Goal: Register for event/course

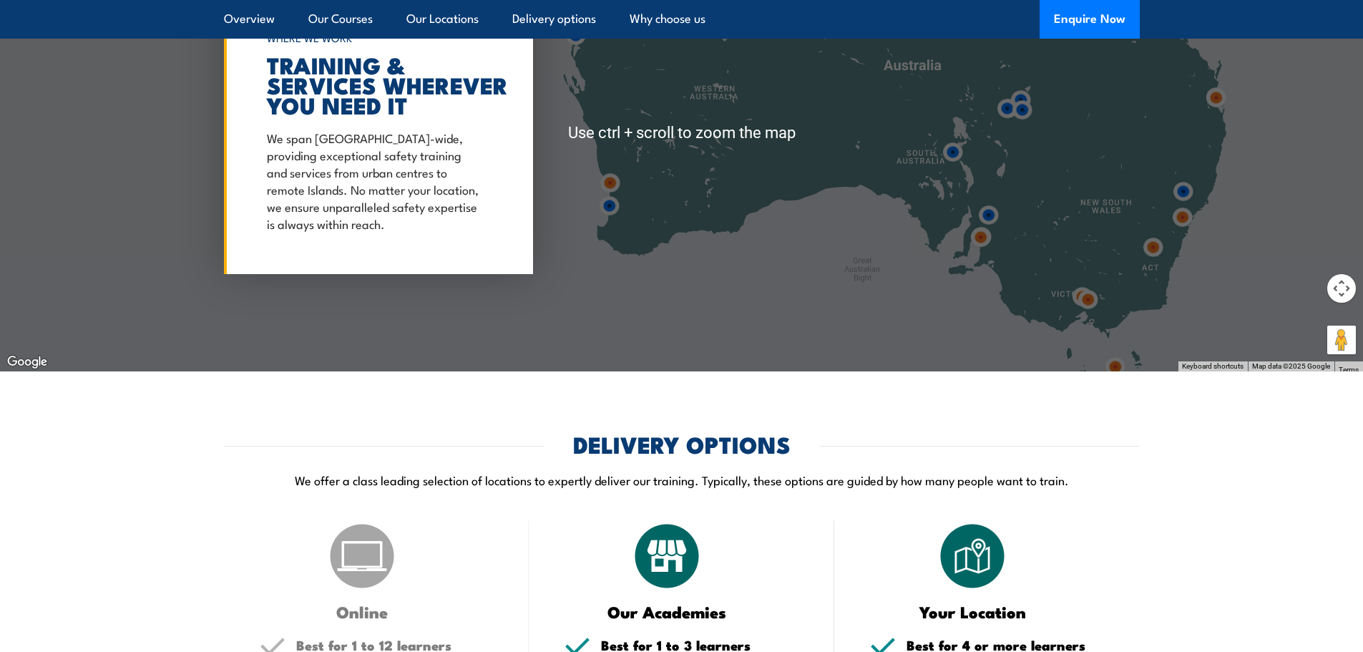
scroll to position [2232, 0]
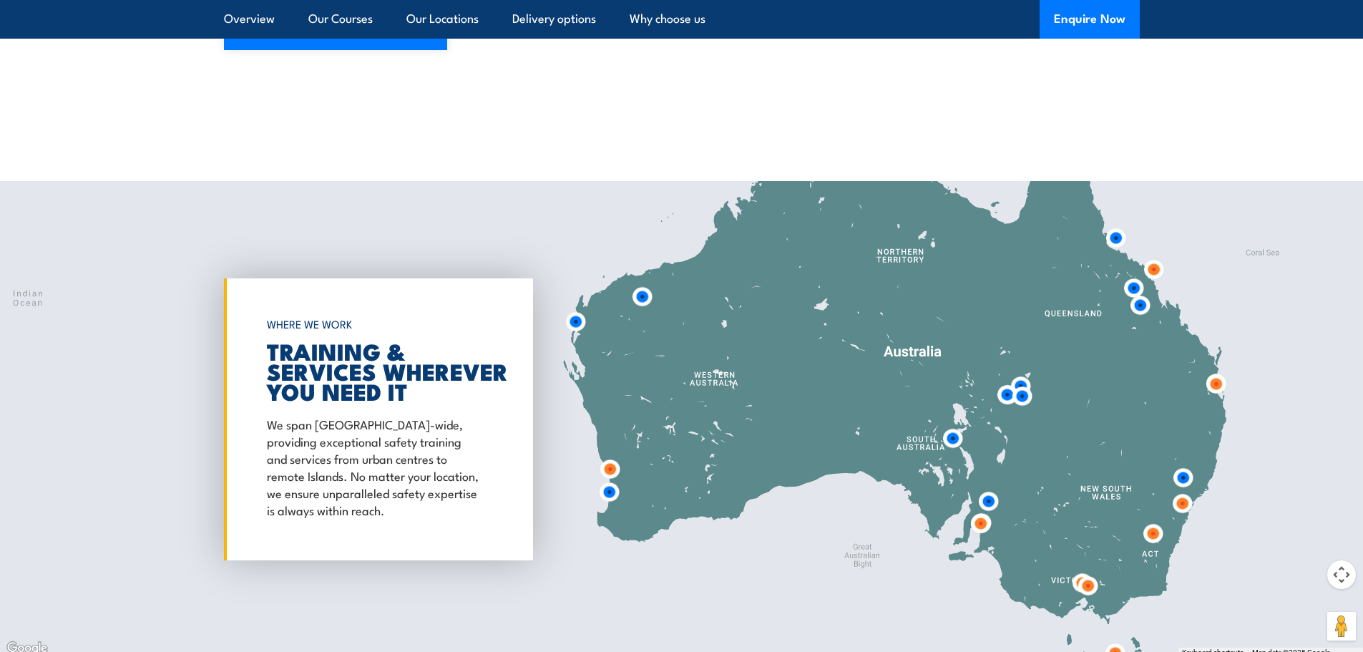
click at [949, 431] on img at bounding box center [952, 438] width 26 height 26
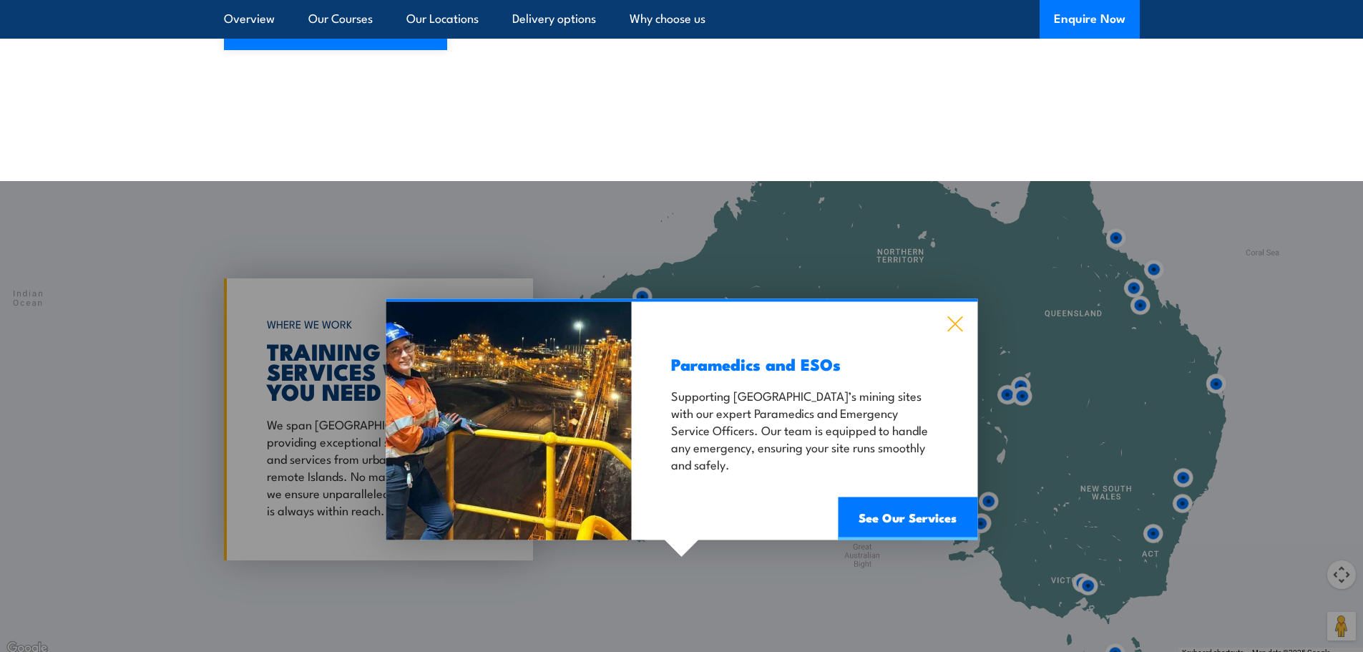
click at [959, 316] on icon at bounding box center [955, 324] width 16 height 16
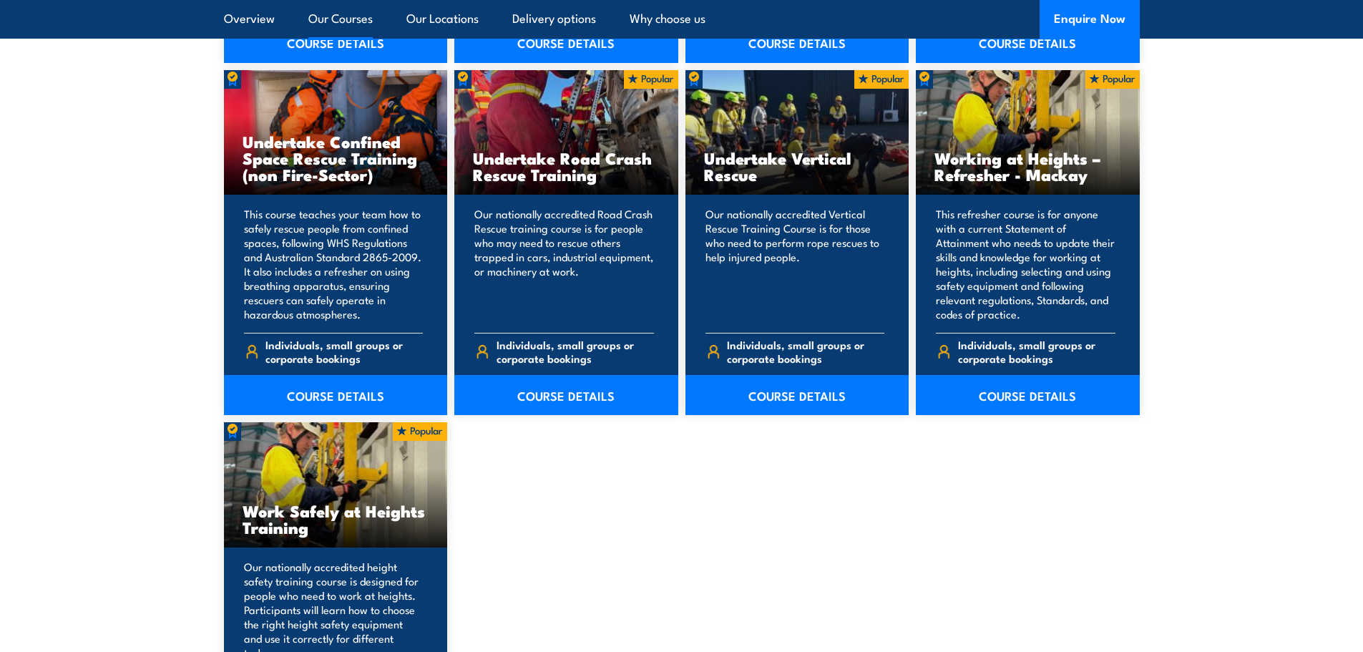
scroll to position [1731, 0]
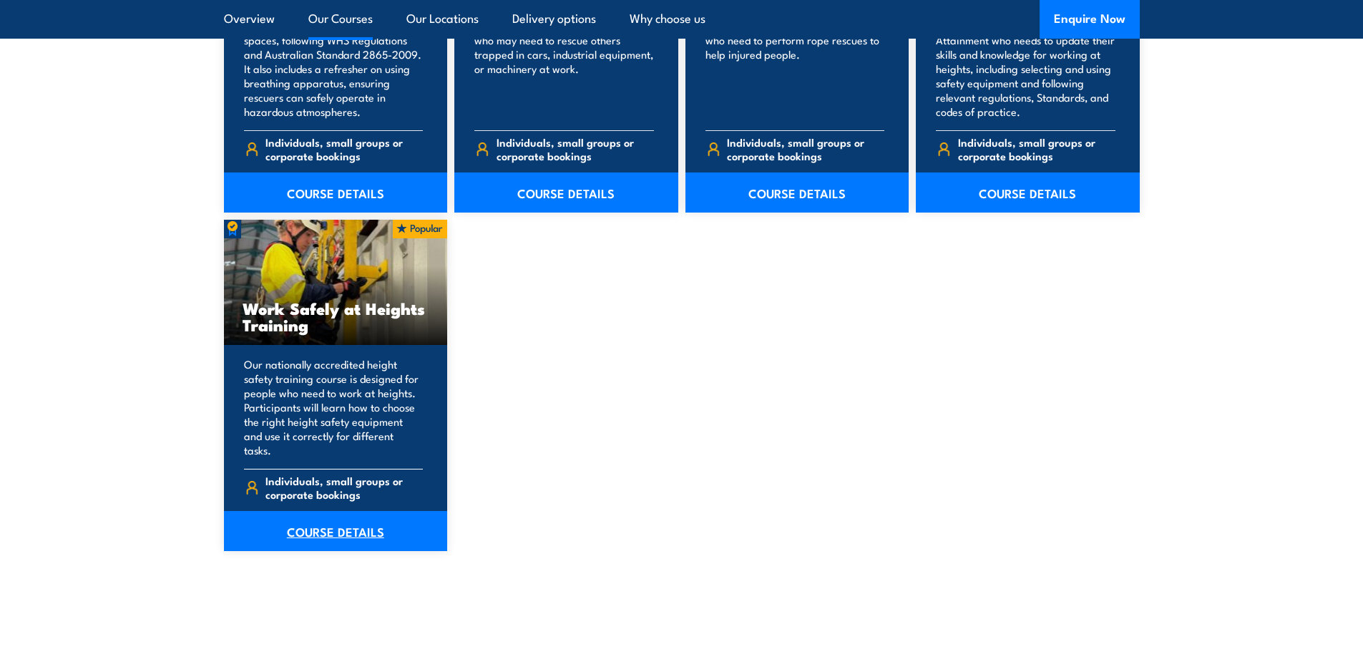
click at [341, 522] on link "COURSE DETAILS" at bounding box center [336, 531] width 224 height 40
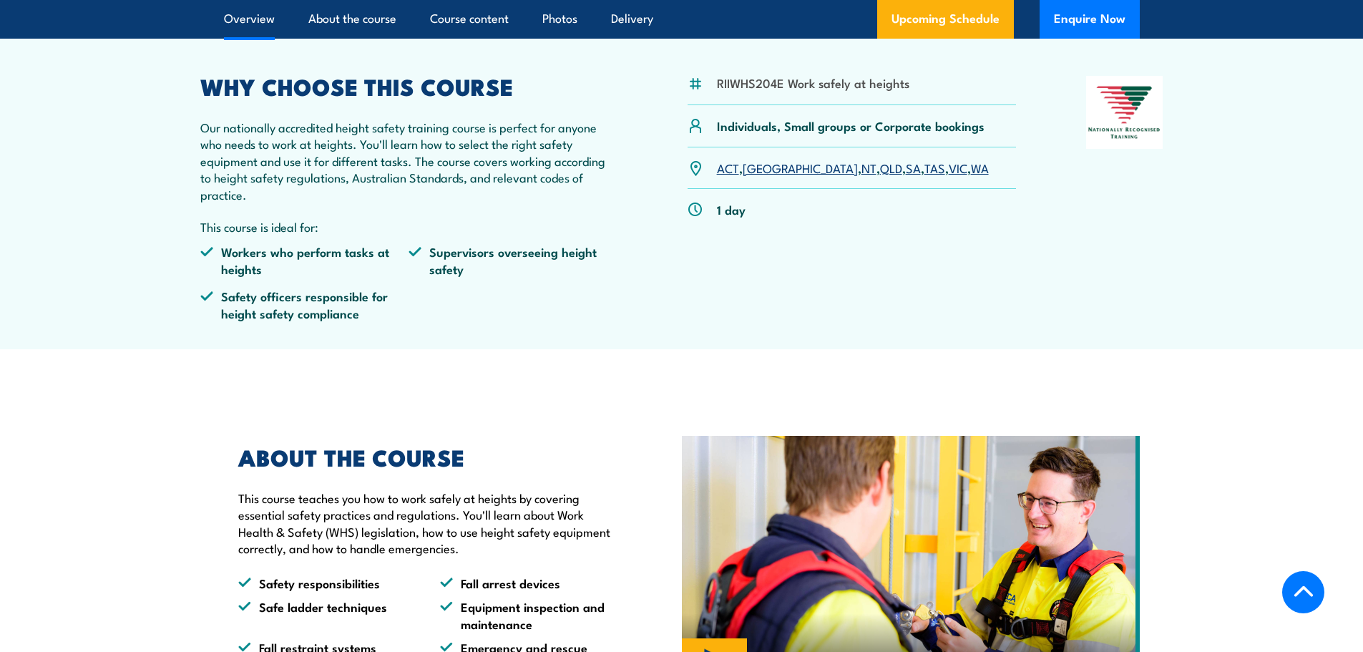
click at [906, 165] on link "SA" at bounding box center [913, 167] width 15 height 17
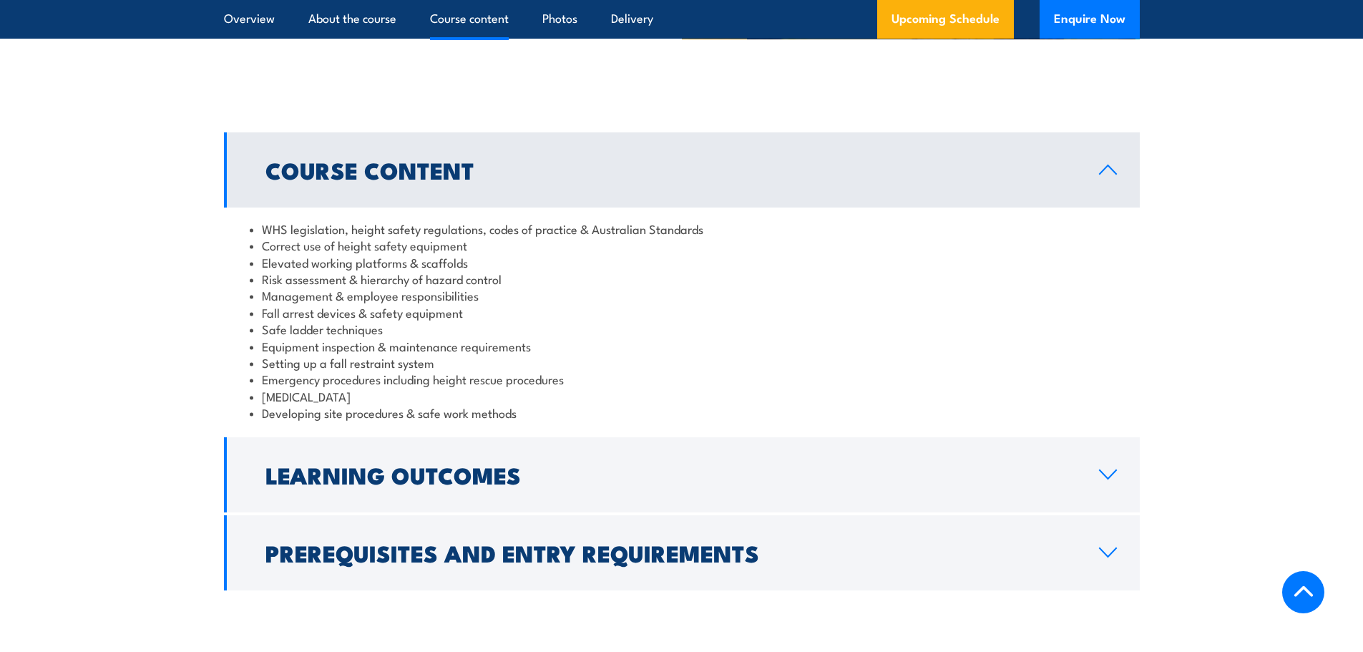
scroll to position [1144, 0]
